Goal: Answer question/provide support: Answer question/provide support

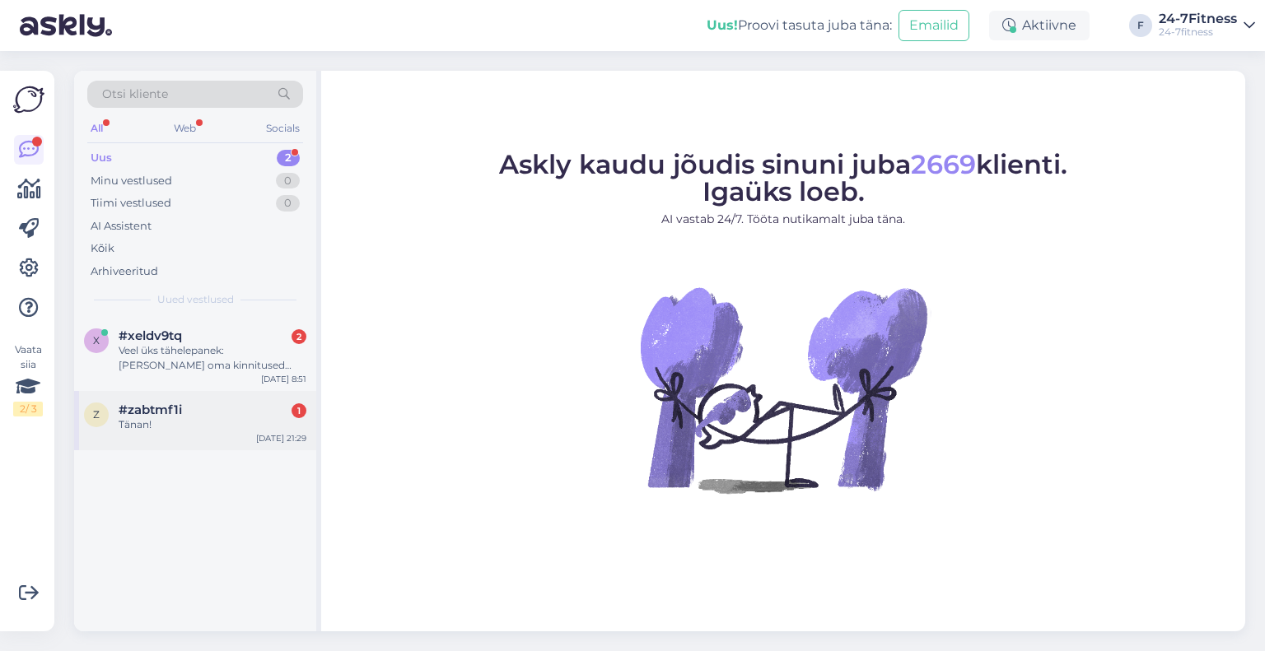
click at [175, 429] on div "Tänan!" at bounding box center [213, 425] width 188 height 15
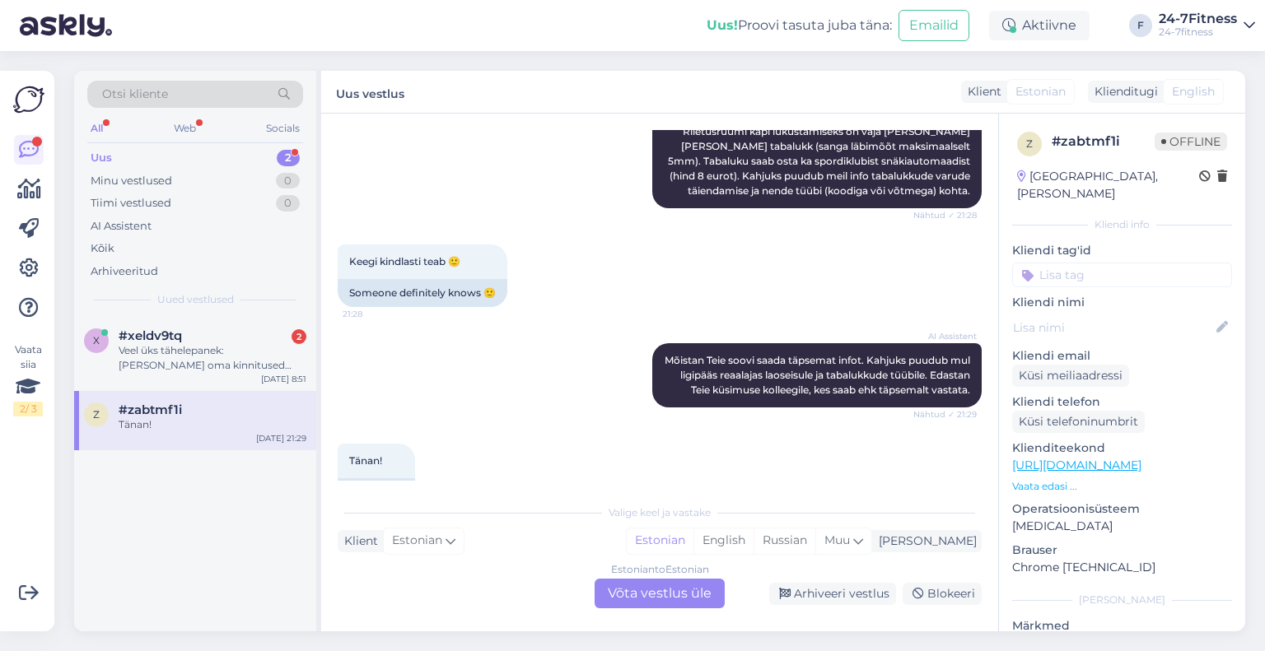
scroll to position [2728, 0]
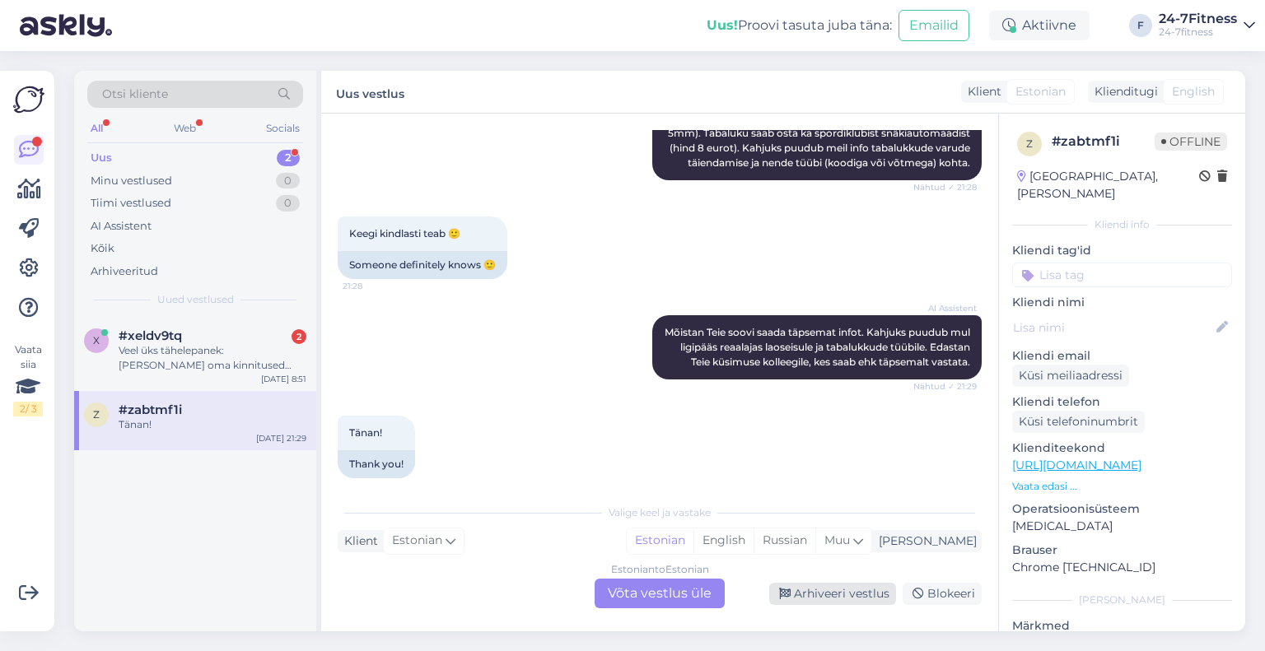
click at [821, 588] on div "Arhiveeri vestlus" at bounding box center [832, 594] width 127 height 22
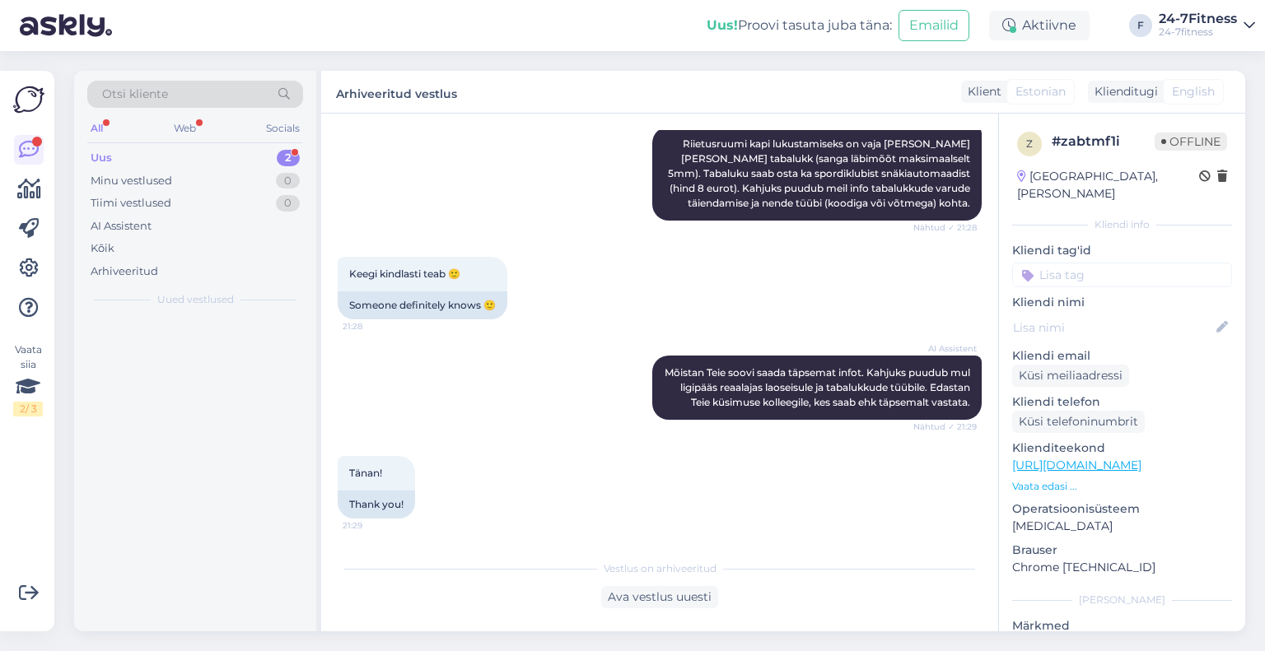
scroll to position [2672, 0]
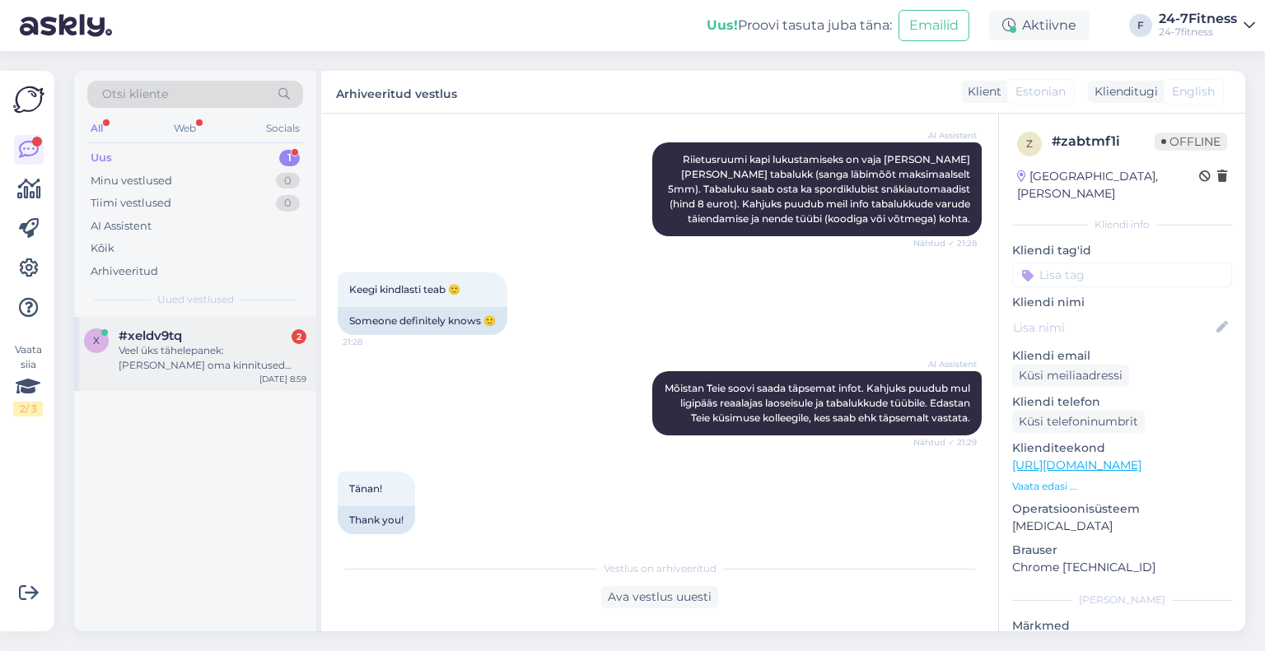
click at [171, 353] on div "Veel üks tähelepanek: [PERSON_NAME] oma kinnitused rühmatreeningu paketti ostmi…" at bounding box center [213, 358] width 188 height 30
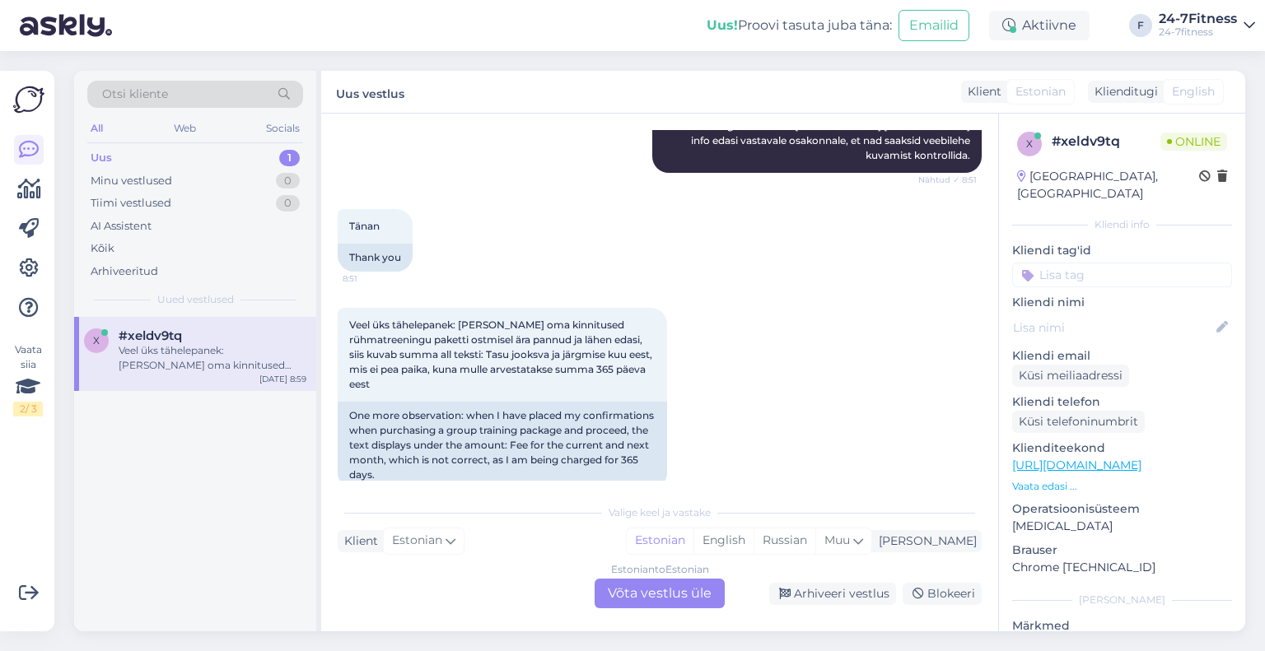
scroll to position [626, 0]
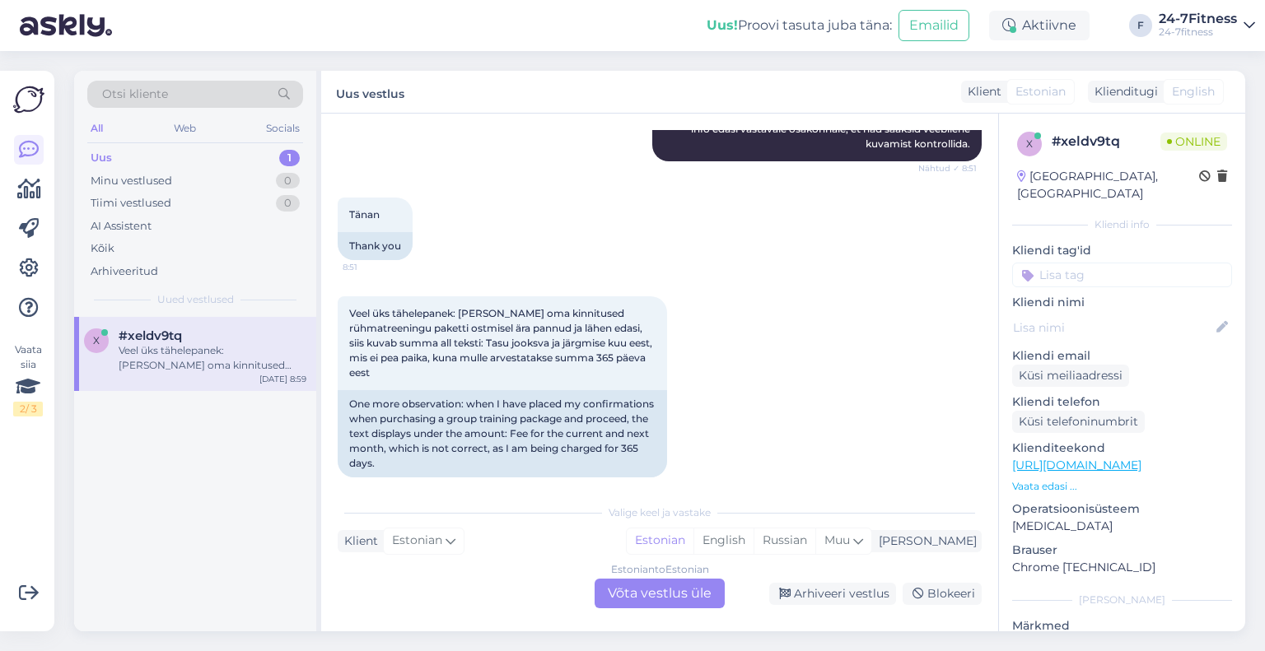
click at [649, 596] on div "Estonian to Estonian Võta vestlus üle" at bounding box center [660, 594] width 130 height 30
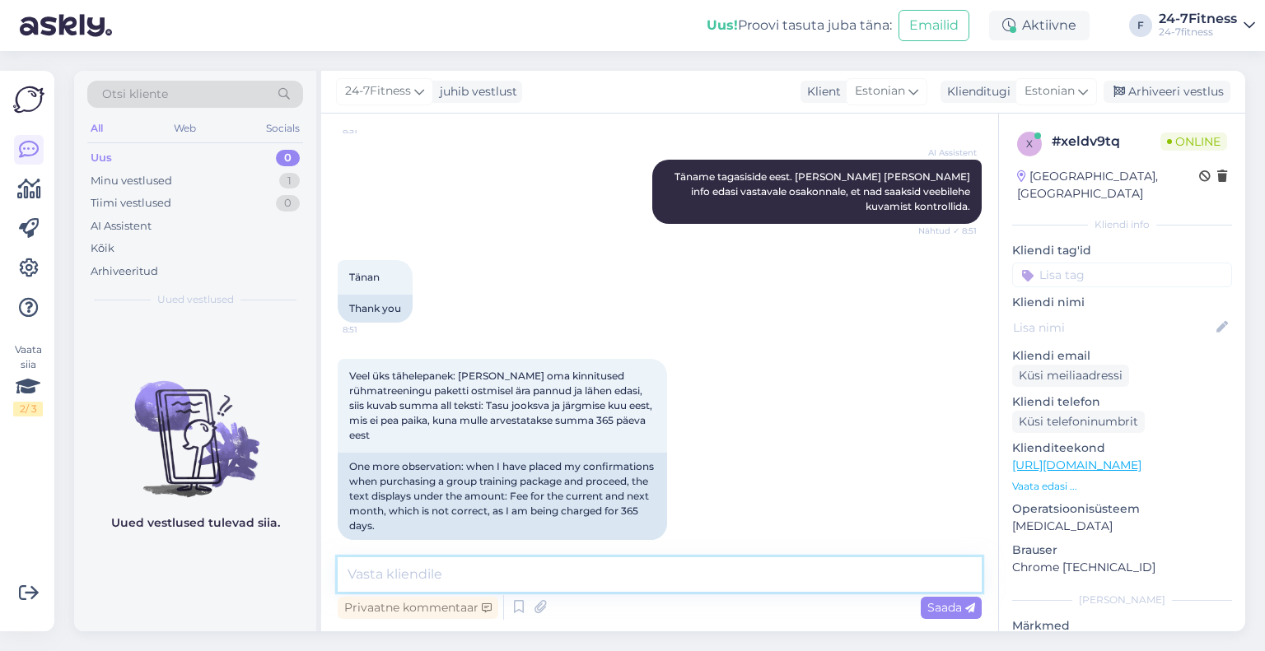
click at [561, 572] on textarea at bounding box center [660, 575] width 644 height 35
paste textarea "[PERSON_NAME] aastase lepingu paketiga, siis esimese maksega tasute jooksva kuu…"
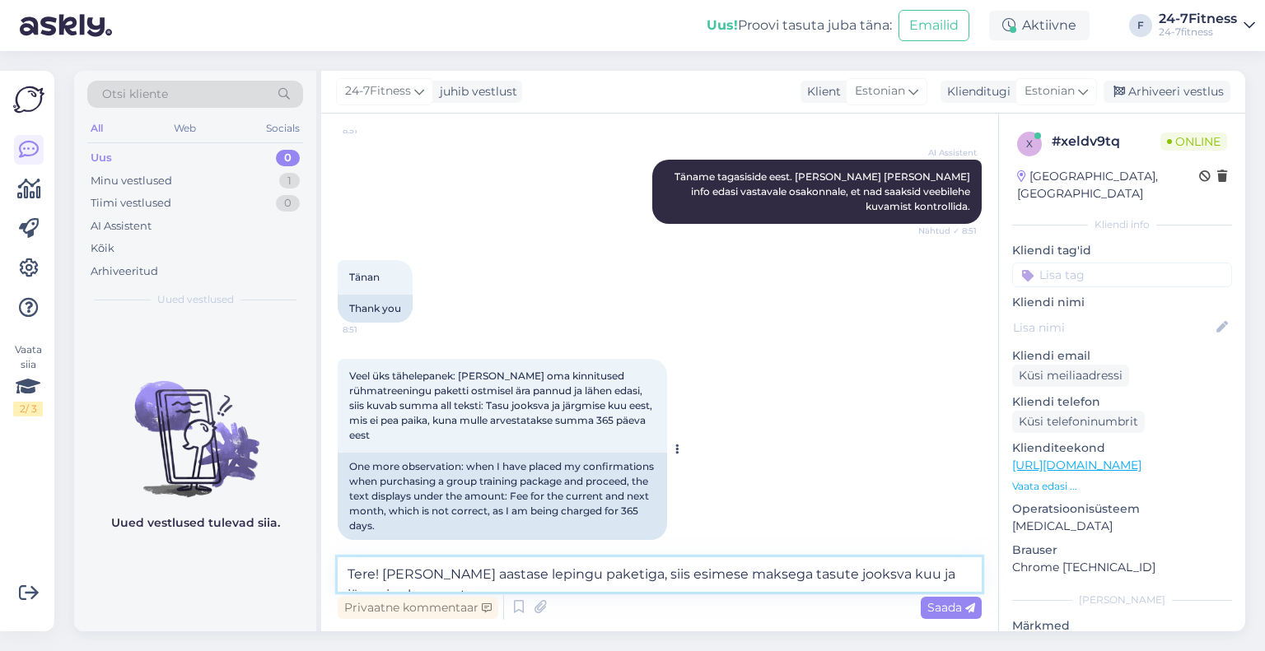
scroll to position [626, 0]
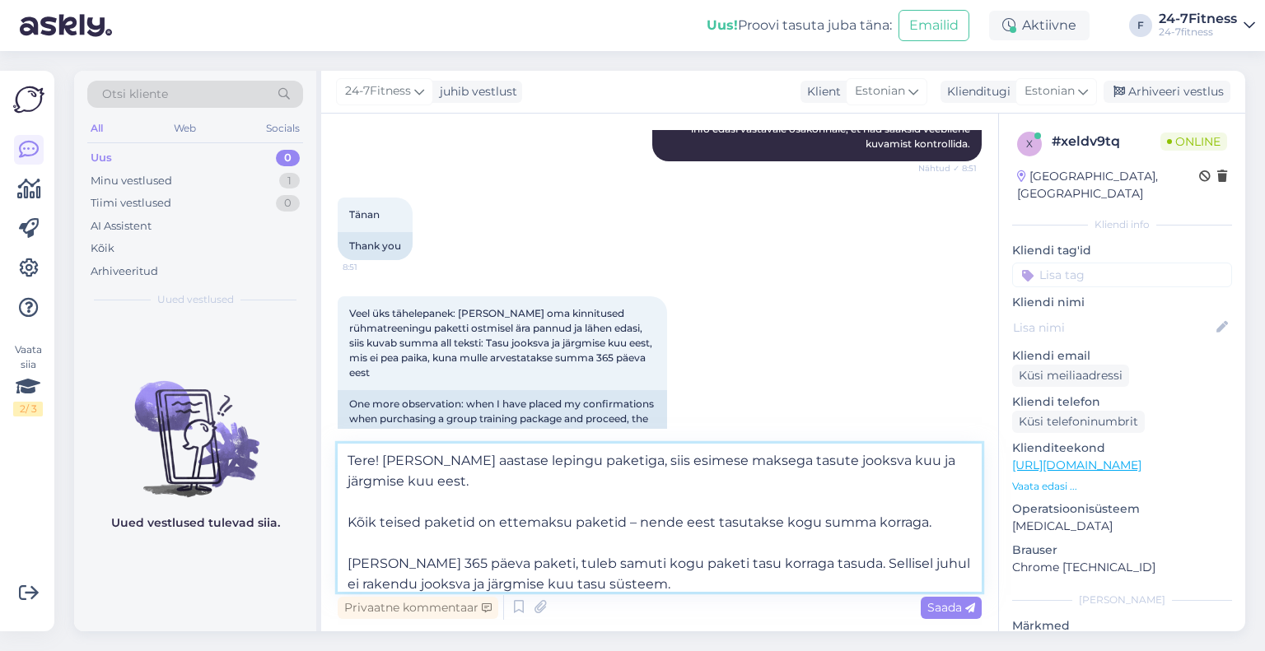
click at [610, 465] on textarea "Tere! [PERSON_NAME] aastase lepingu paketiga, siis esimese maksega tasute jooks…" at bounding box center [660, 518] width 644 height 148
paste textarea "20.99 € kuu"
click at [669, 460] on textarea "Tere! [PERSON_NAME] aastase lepingu paketiga (20.99 € kuu), siis esimese makseg…" at bounding box center [660, 518] width 644 height 148
click at [344, 483] on textarea "Tere! [PERSON_NAME] aastase lepingu paketiga (20.99 €/ kuu), siis esimese makse…" at bounding box center [660, 518] width 644 height 148
click at [612, 462] on textarea "Tere! [PERSON_NAME] aastase lepingu paketiga (20.99 €/kuu), siis esimese makseg…" at bounding box center [660, 518] width 644 height 148
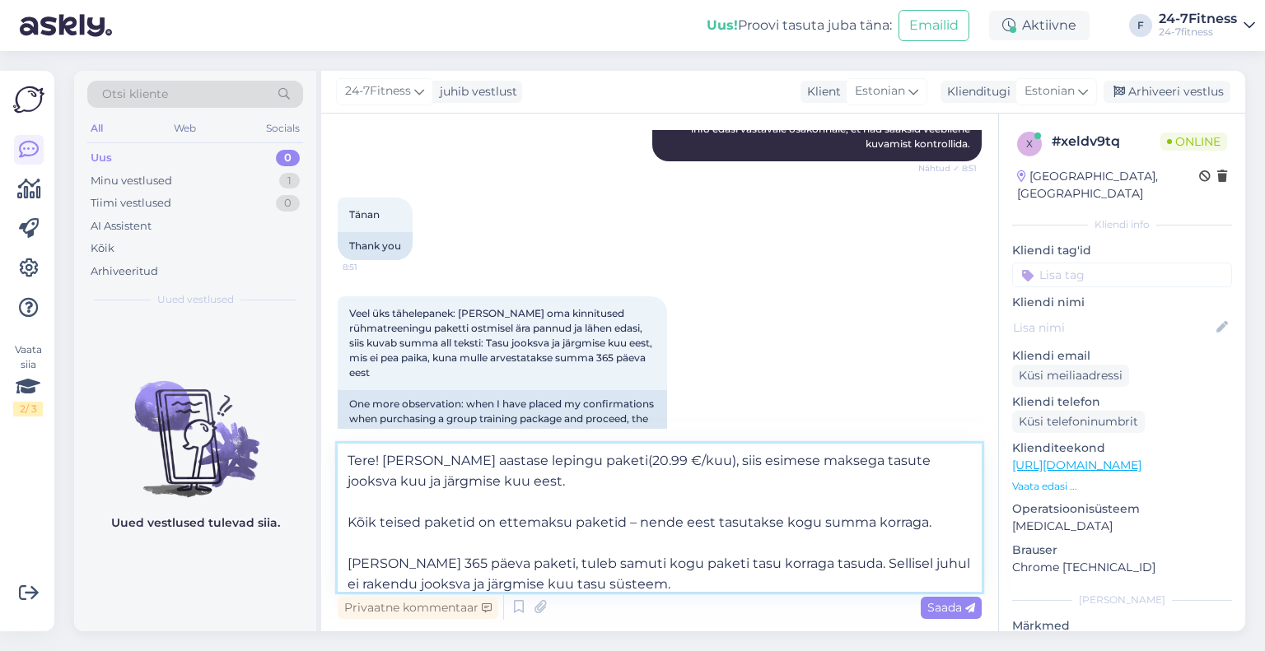
click at [613, 488] on textarea "Tere! [PERSON_NAME] aastase lepingu paketi(20.99 €/kuu), siis esimese maksega t…" at bounding box center [660, 518] width 644 height 148
drag, startPoint x: 545, startPoint y: 463, endPoint x: 507, endPoint y: 463, distance: 37.9
click at [507, 463] on textarea "Tere! [PERSON_NAME] aastase lepingu paketi(20.99 €/kuu), siis esimese maksega t…" at bounding box center [660, 518] width 644 height 148
click at [611, 463] on textarea "Tere! [PERSON_NAME] aastase lepinguga paketi(20.99 €/kuu), siis esimese maksega…" at bounding box center [660, 518] width 644 height 148
click at [556, 506] on textarea "Tere! [PERSON_NAME] aastase lepinguga paketi(20.99 €/kuu), siis esimese maksega…" at bounding box center [660, 518] width 644 height 148
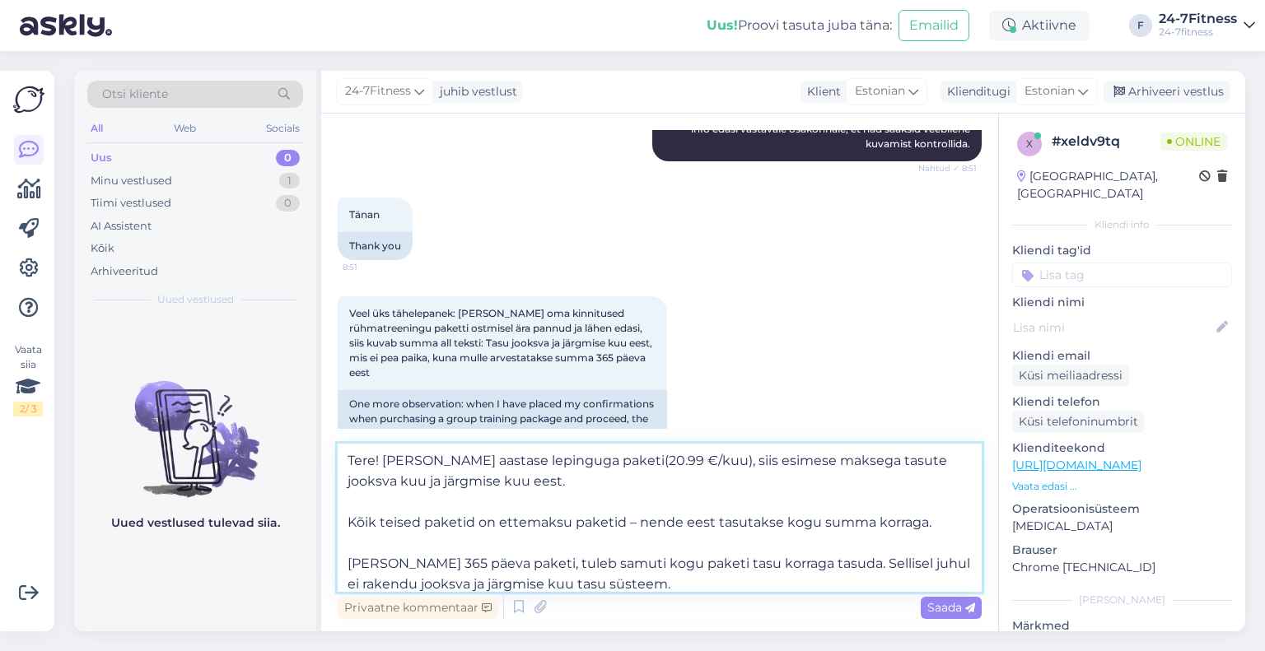
click at [349, 524] on textarea "Tere! [PERSON_NAME] aastase lepinguga paketi(20.99 €/kuu), siis esimese maksega…" at bounding box center [660, 518] width 644 height 148
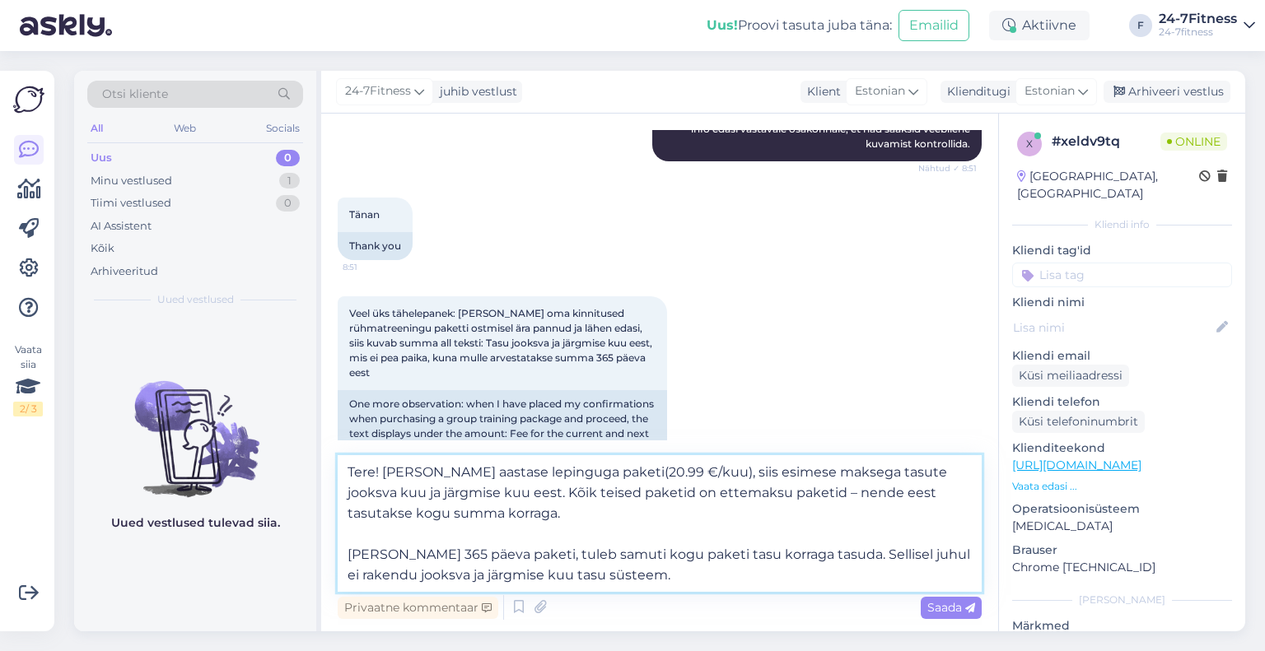
click at [770, 496] on textarea "Tere! [PERSON_NAME] aastase lepinguga paketi(20.99 €/kuu), siis esimese maksega…" at bounding box center [660, 523] width 644 height 137
click at [349, 557] on textarea "Tere! [PERSON_NAME] aastase lepinguga paketi(20.99 €/kuu), siis esimese maksega…" at bounding box center [660, 523] width 644 height 137
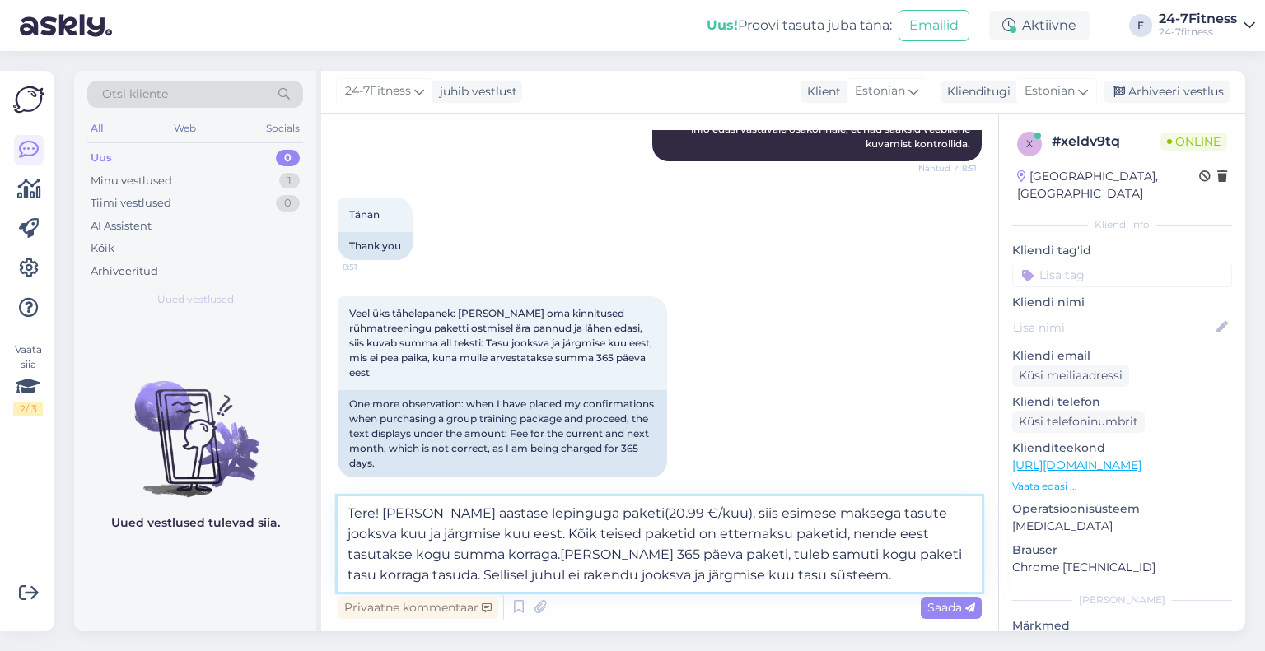
scroll to position [625, 0]
click at [769, 582] on textarea "Tere! [PERSON_NAME] aastase lepinguga paketi(20.99 €/kuu), siis esimese maksega…" at bounding box center [660, 545] width 644 height 96
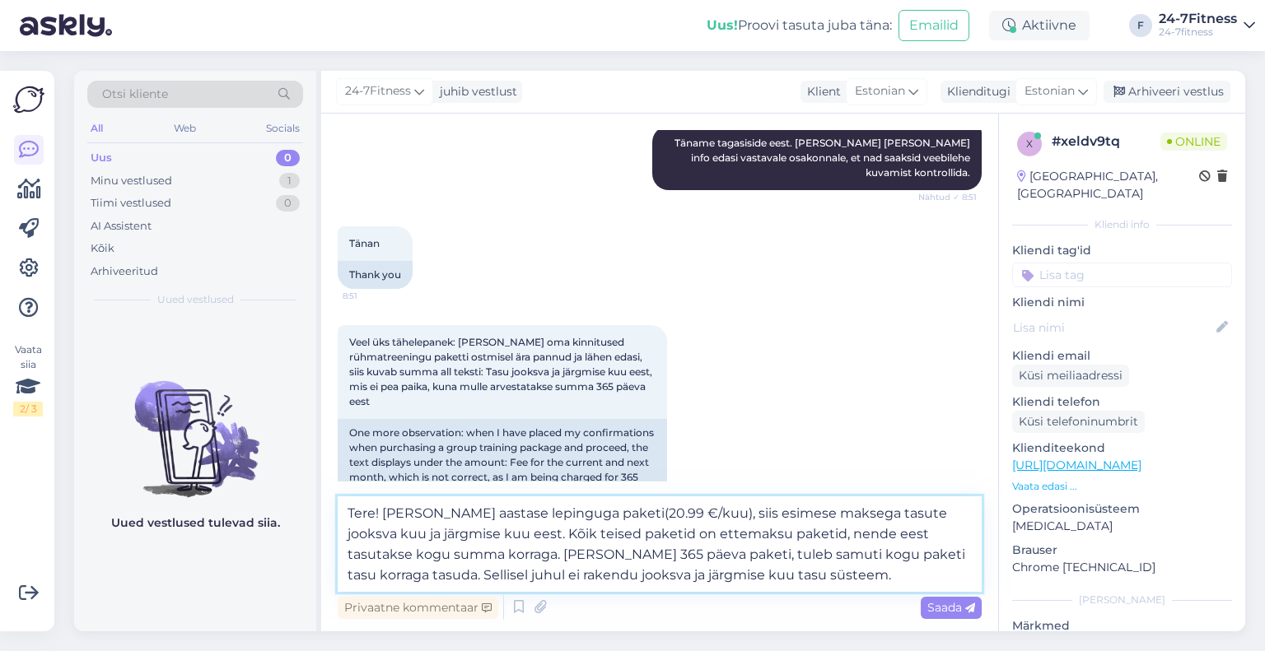
scroll to position [624, 0]
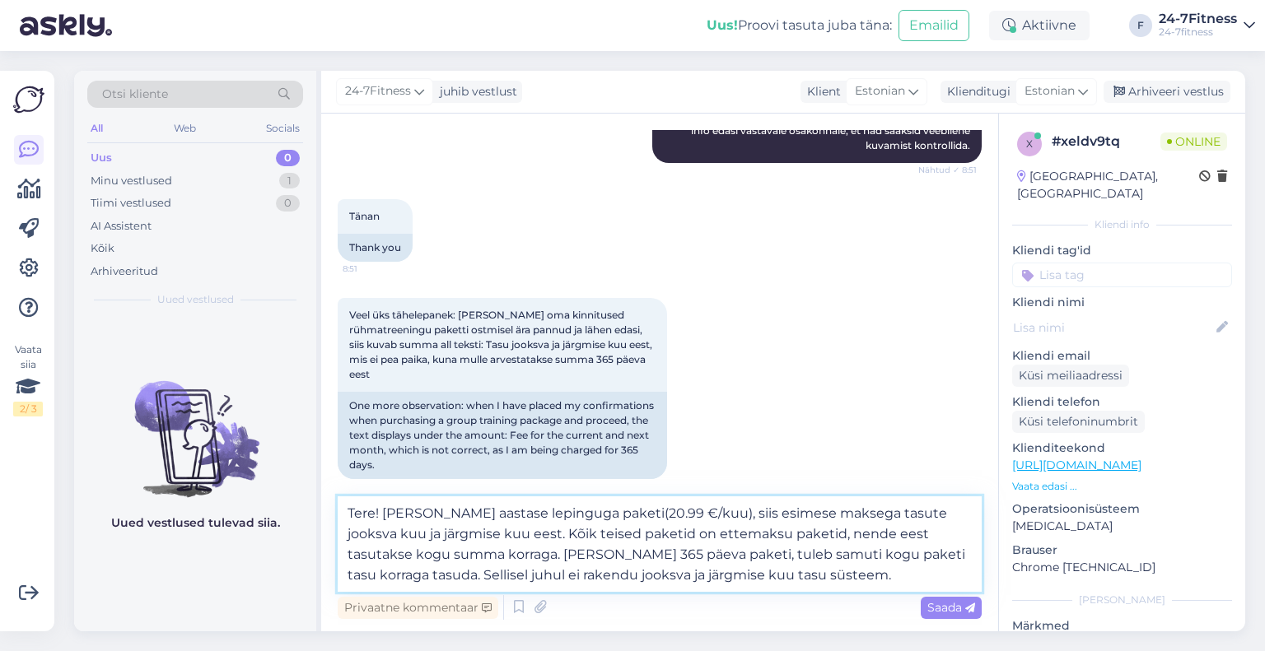
click at [383, 513] on textarea "Tere! [PERSON_NAME] aastase lepinguga paketi(20.99 €/kuu), siis esimese maksega…" at bounding box center [660, 545] width 644 height 96
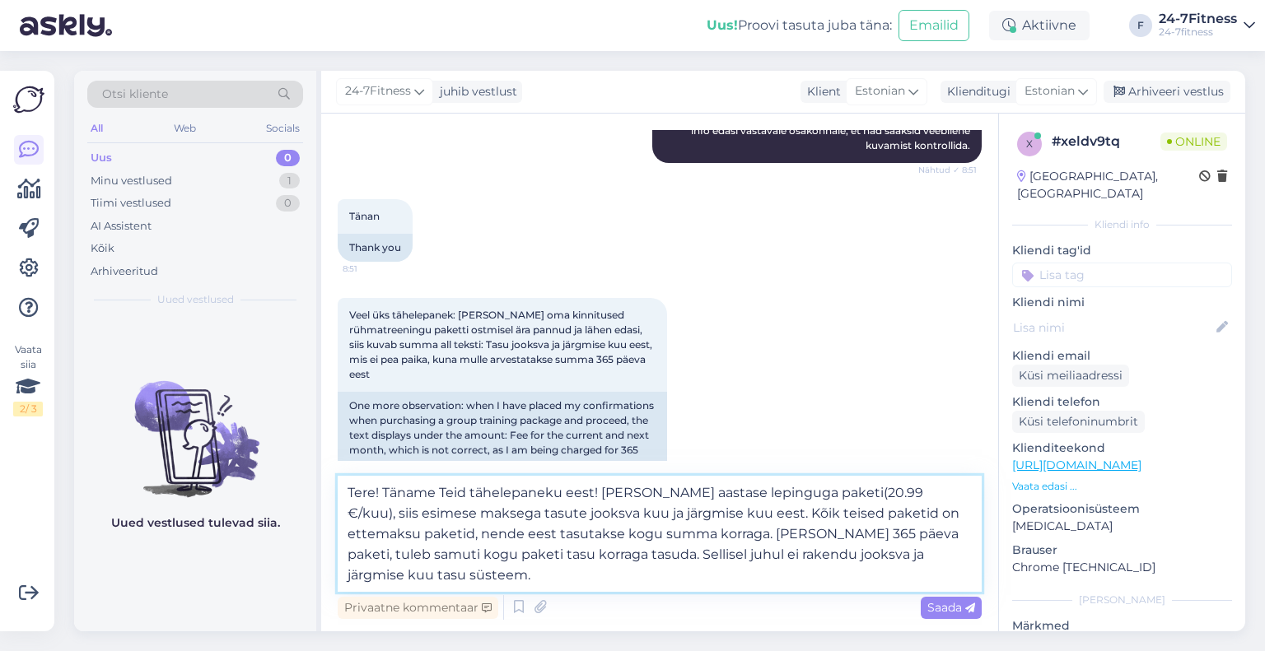
click at [475, 588] on textarea "Tere! Täname Teid tähelepaneku eest! [PERSON_NAME] aastase lepinguga paketi(20.…" at bounding box center [660, 534] width 644 height 116
drag, startPoint x: 463, startPoint y: 515, endPoint x: 417, endPoint y: 515, distance: 46.1
click at [417, 515] on textarea "Tere! Täname Teid tähelepaneku eest! [PERSON_NAME] aastase lepinguga paketi(20.…" at bounding box center [660, 534] width 644 height 116
click at [451, 575] on textarea "Tere! Täname Teid tähelepaneku eest! [PERSON_NAME] aastase lepinguga paketi(20.…" at bounding box center [660, 534] width 644 height 116
type textarea "Tere! Täname Teid tähelepaneku eest! [PERSON_NAME] aastase lepinguga paketi(20.…"
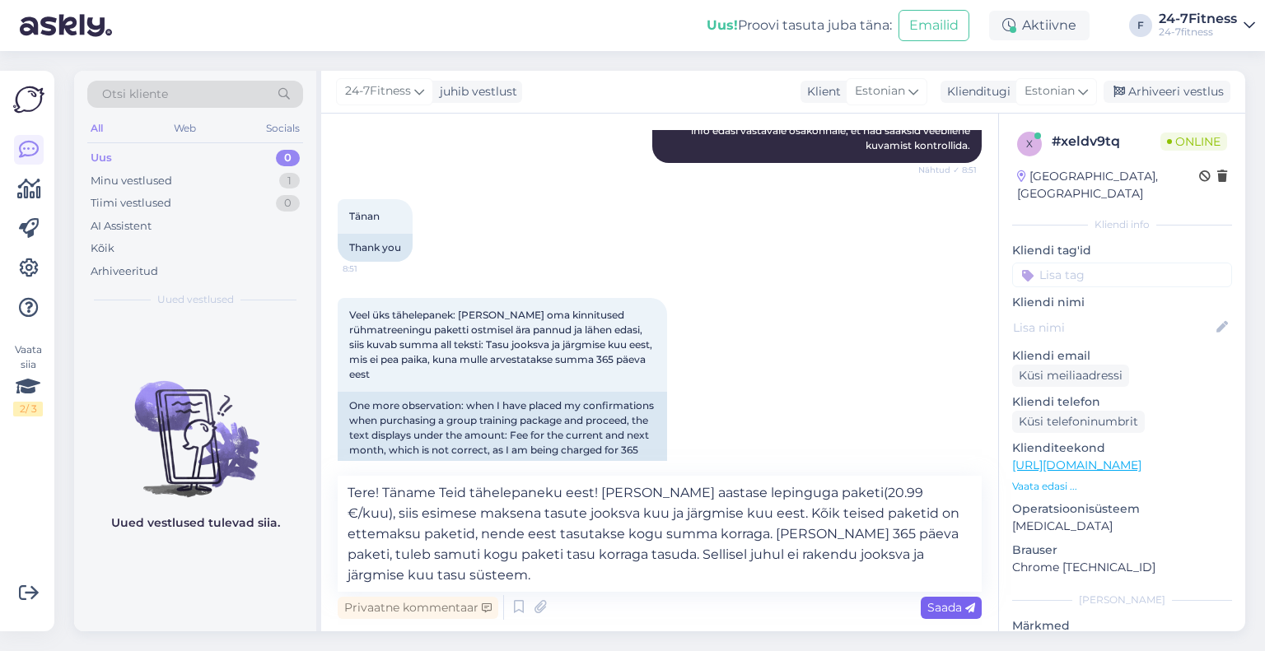
click at [948, 609] on span "Saada" at bounding box center [951, 607] width 48 height 15
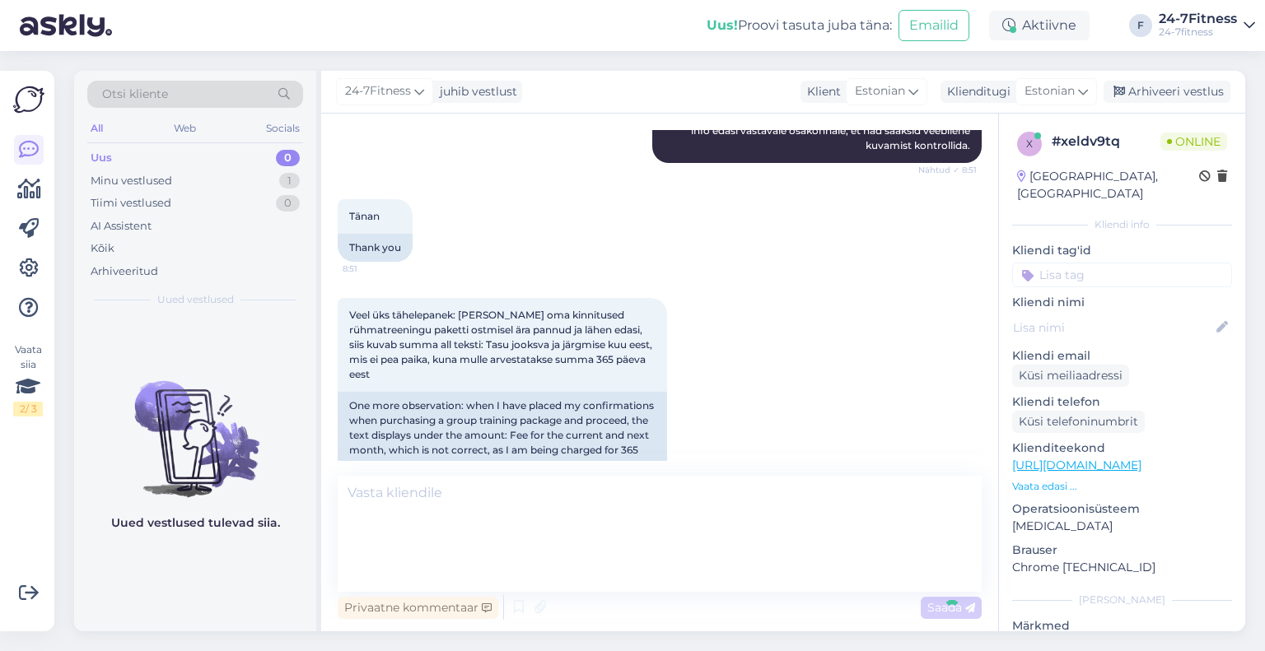
scroll to position [723, 0]
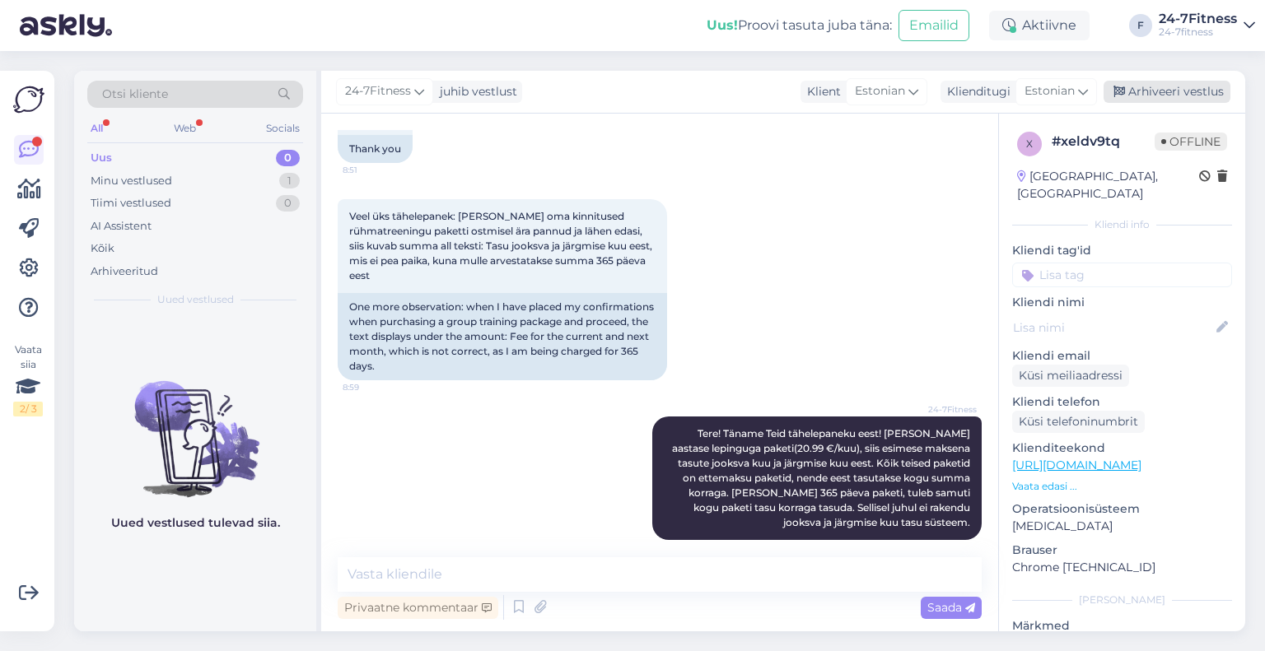
click at [1160, 91] on div "Arhiveeri vestlus" at bounding box center [1167, 92] width 127 height 22
